Goal: Task Accomplishment & Management: Use online tool/utility

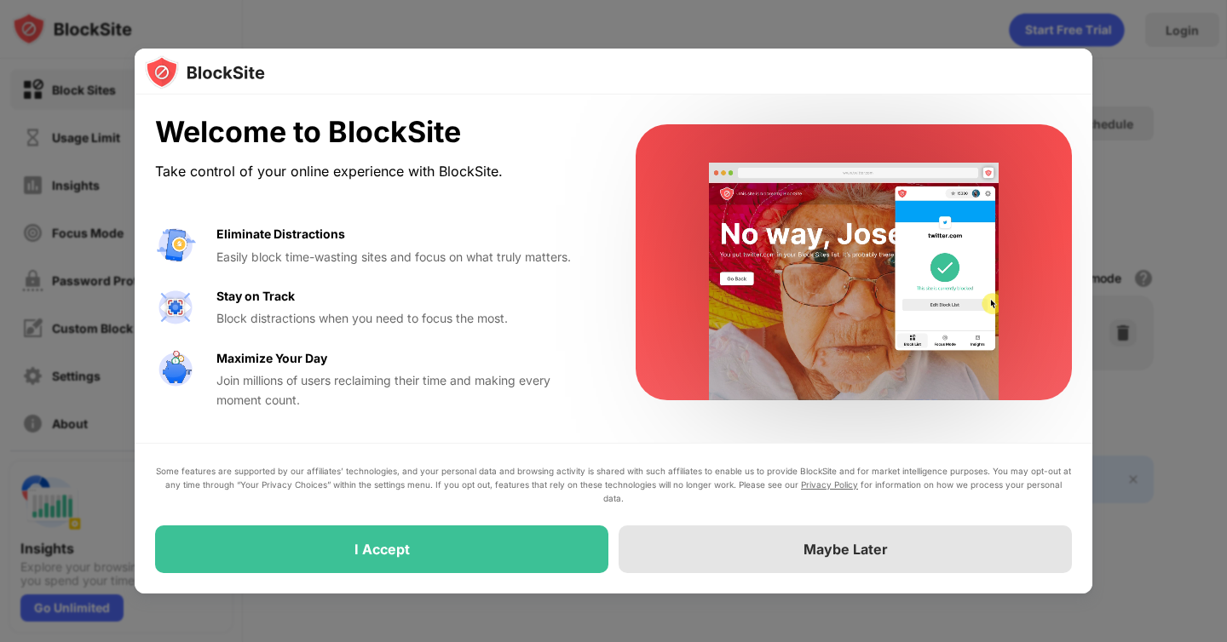
click at [758, 538] on div "Maybe Later" at bounding box center [844, 550] width 453 height 48
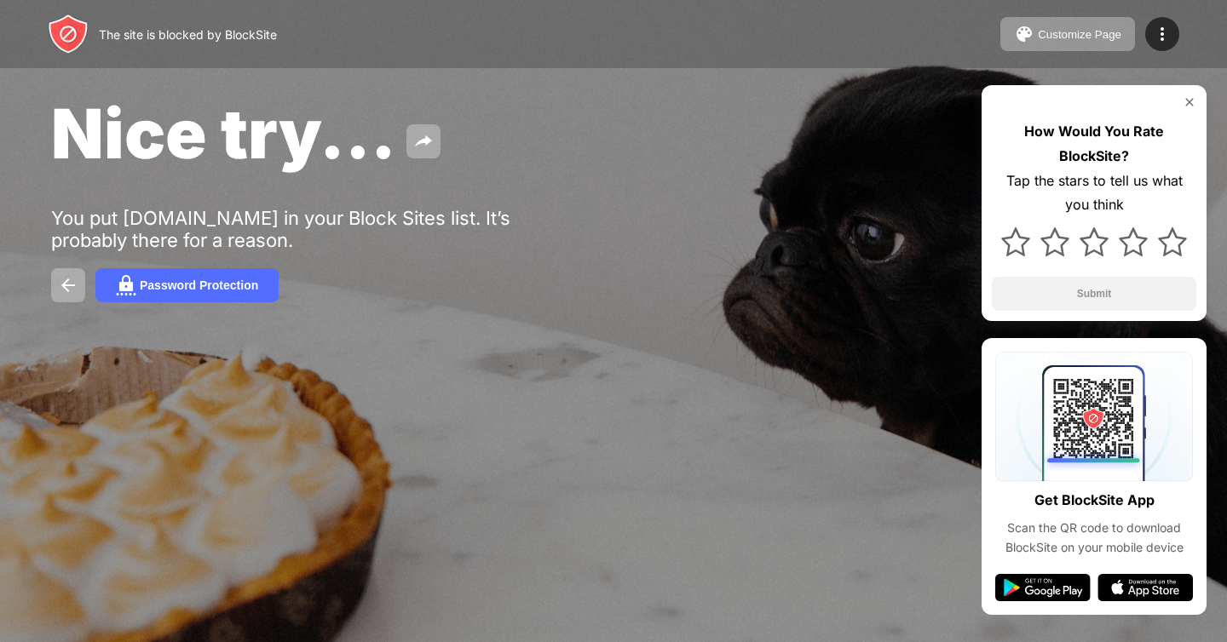
click at [1187, 101] on img at bounding box center [1189, 102] width 14 height 14
